Goal: Task Accomplishment & Management: Manage account settings

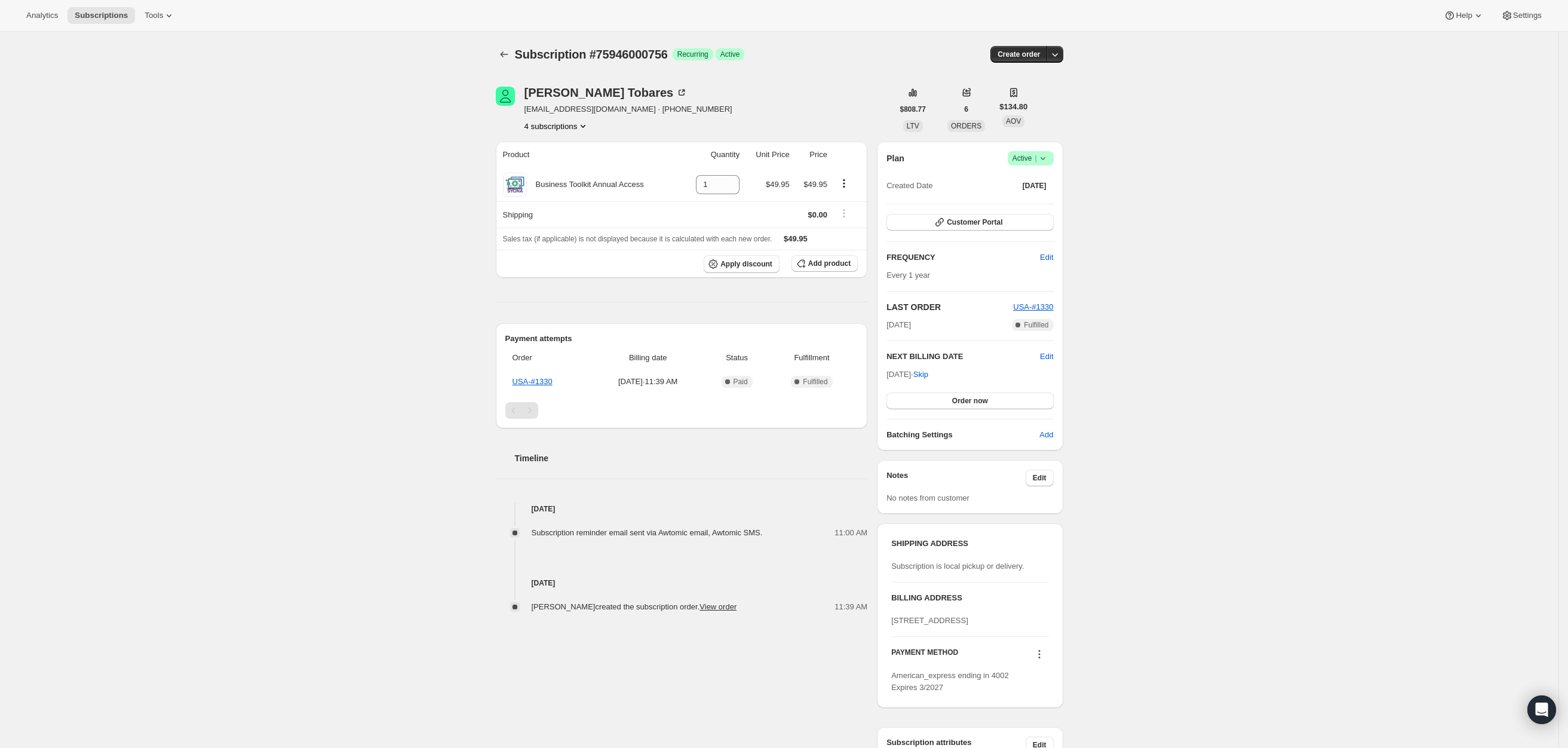
click at [560, 124] on button "4 subscriptions" at bounding box center [557, 126] width 65 height 12
click at [544, 166] on span "76725518708" at bounding box center [544, 169] width 47 height 9
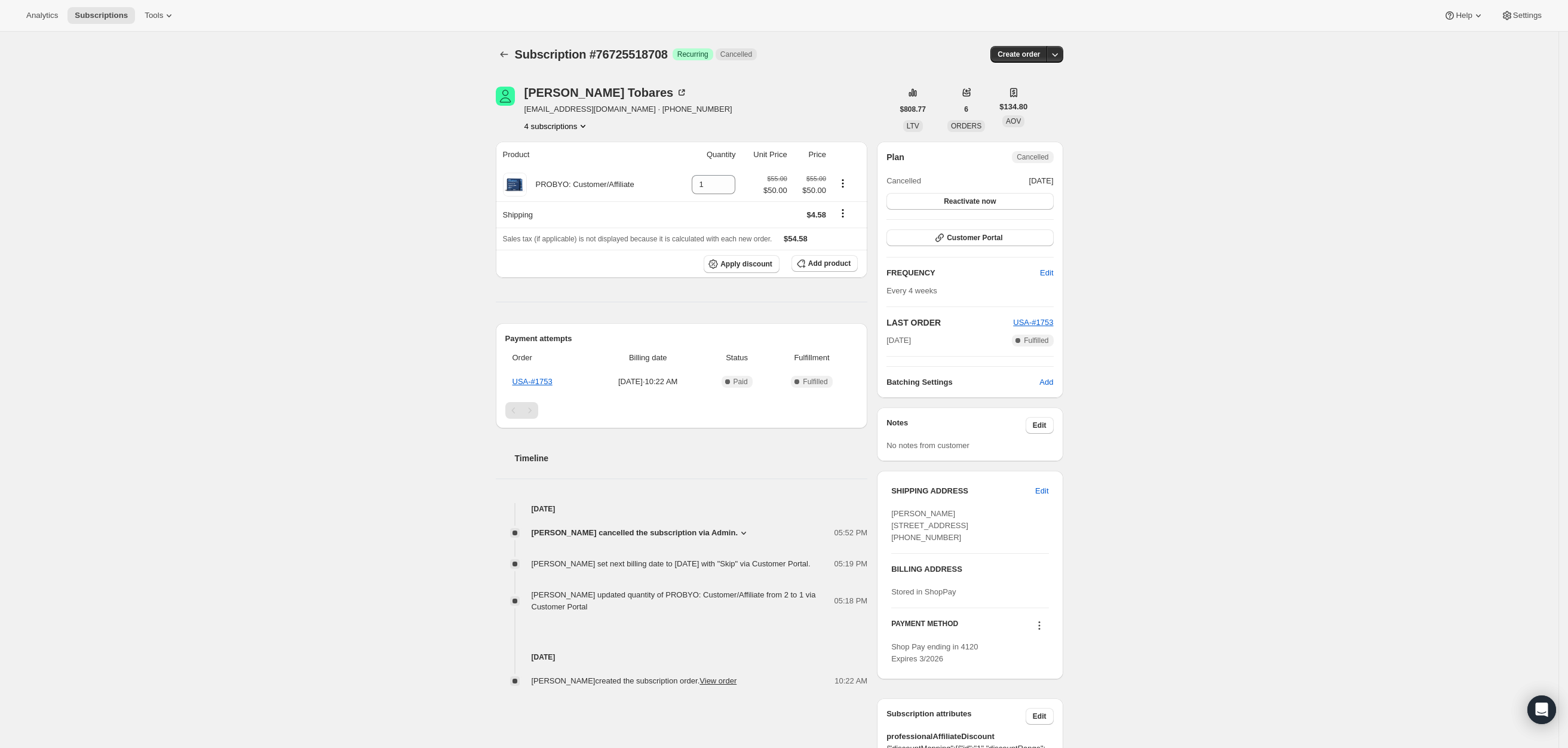
click at [571, 120] on button "4 subscriptions" at bounding box center [557, 126] width 65 height 12
click at [570, 188] on span "76747604340" at bounding box center [561, 190] width 83 height 12
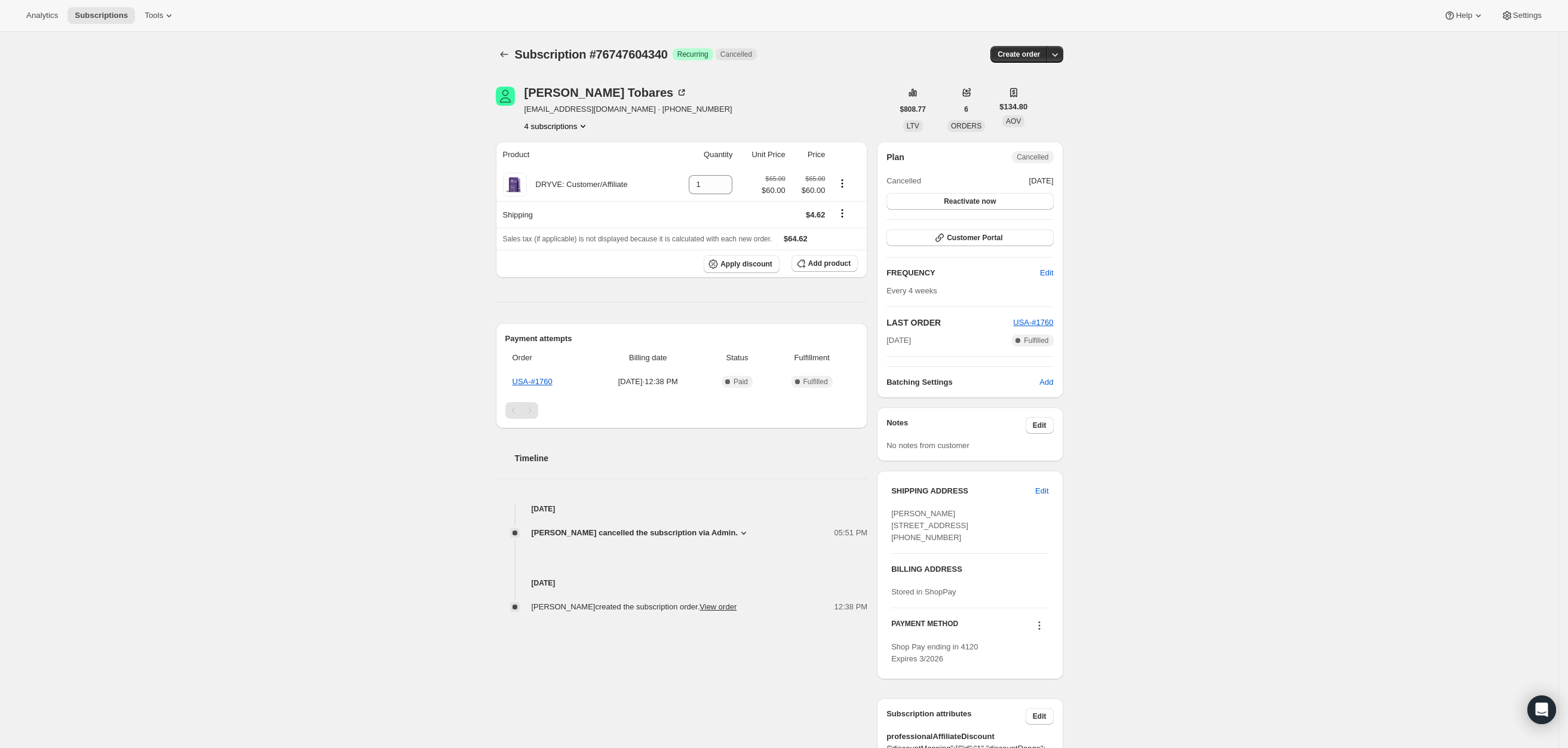
click at [576, 127] on button "4 subscriptions" at bounding box center [557, 126] width 65 height 12
click at [563, 213] on span "79450341748" at bounding box center [544, 210] width 47 height 9
